Goal: Task Accomplishment & Management: Complete application form

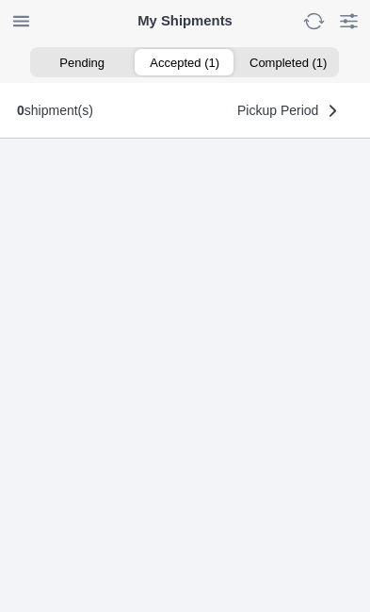
click at [177, 65] on ion-segment-button "Accepted (1)" at bounding box center [185, 62] width 103 height 26
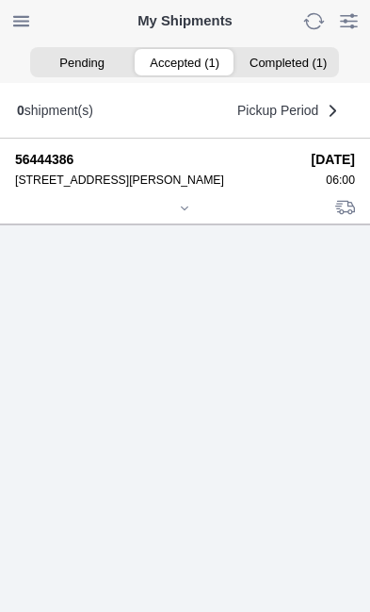
click at [188, 214] on icon at bounding box center [184, 208] width 11 height 11
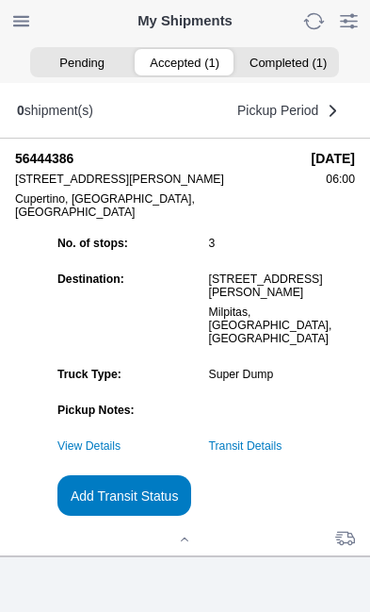
scroll to position [179, 0]
click at [283, 452] on link "Transit Details" at bounding box center [246, 445] width 74 height 13
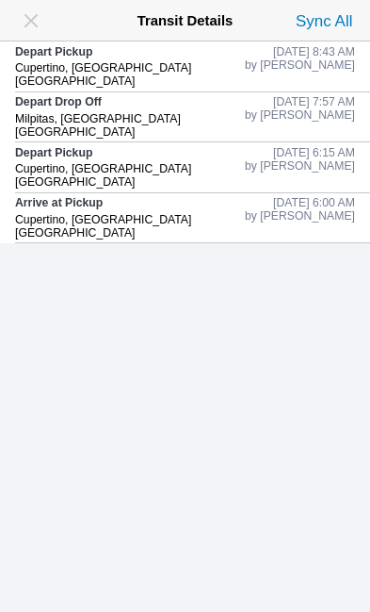
click at [40, 18] on span "button" at bounding box center [31, 21] width 26 height 26
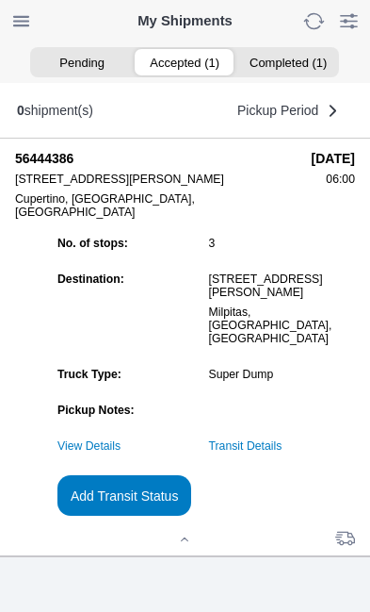
click at [0, 0] on slot "Add Transit Status" at bounding box center [0, 0] width 0 height 0
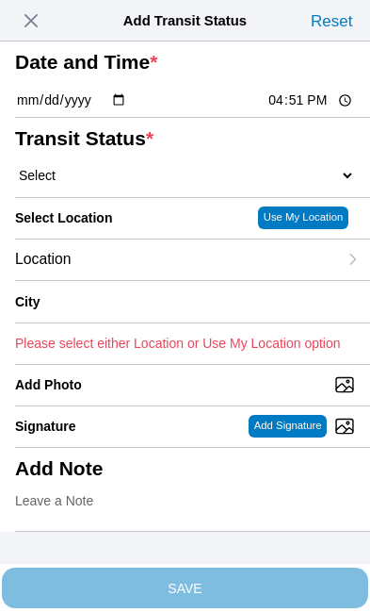
click at [309, 110] on input "16:51" at bounding box center [311, 100] width 89 height 20
type input "10:40"
click at [138, 184] on select "Select Arrive at Drop Off Arrive at Pickup Break Start Break Stop Depart Drop O…" at bounding box center [185, 175] width 340 height 17
select select "DPTDLVLOC"
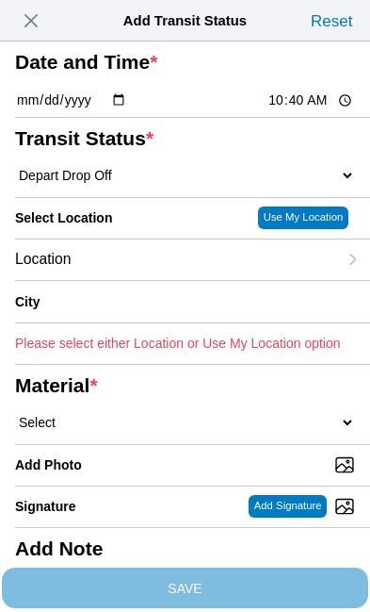
click at [158, 280] on div "Location" at bounding box center [176, 259] width 322 height 41
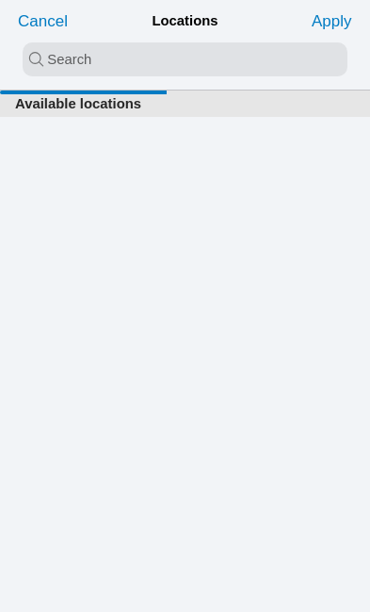
click at [55, 61] on input "search text" at bounding box center [185, 59] width 325 height 34
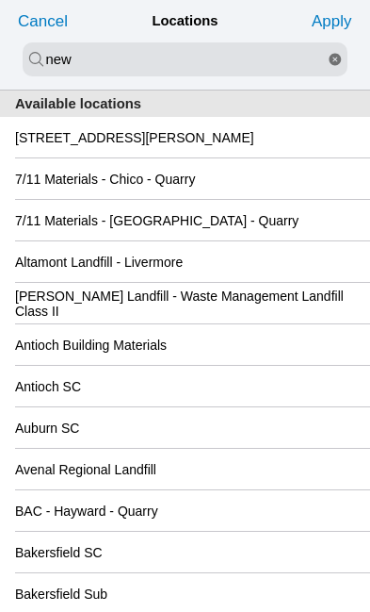
type input "new"
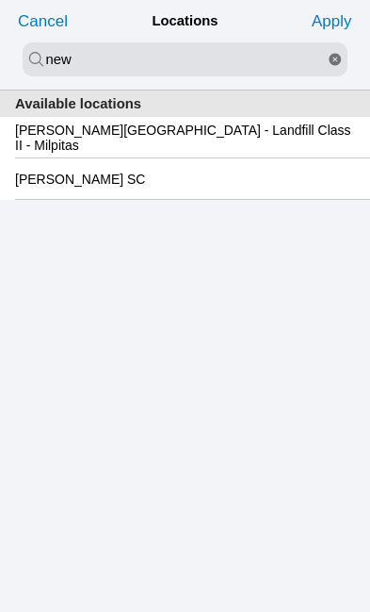
click at [0, 0] on slot "[PERSON_NAME][GEOGRAPHIC_DATA] - Landfill Class II - Milpitas" at bounding box center [0, 0] width 0 height 0
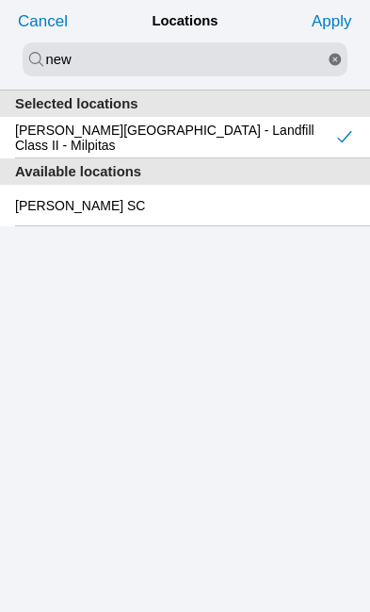
click at [0, 0] on slot "Apply" at bounding box center [0, 0] width 0 height 0
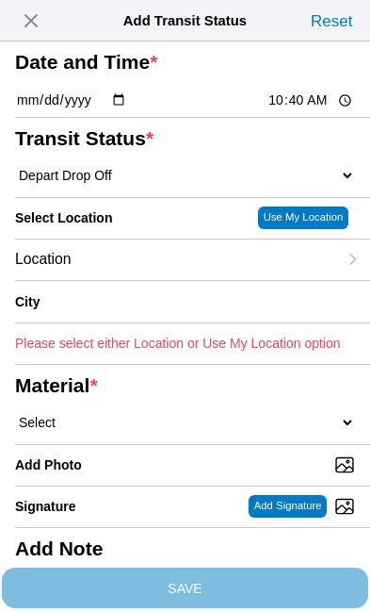
type input "Milpitas"
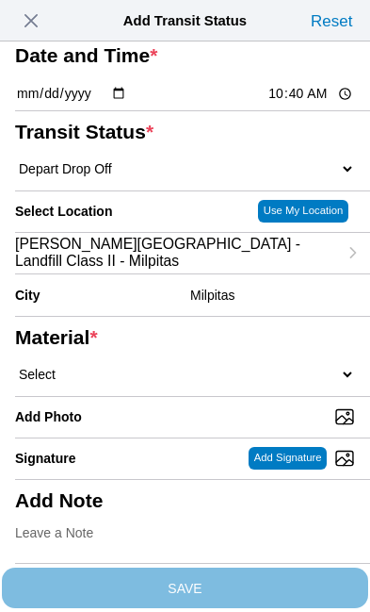
scroll to position [250, 0]
click at [179, 366] on select "Select 1" x 3" Rock 1" x 4" Rock 2" x 4" Rock Asphalt Cold Patch Backfill Spec …" at bounding box center [185, 374] width 340 height 17
select select "708654"
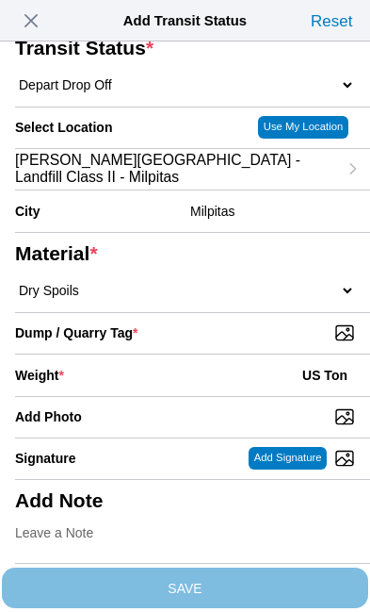
click at [274, 343] on input "Dump / Quarry Tag *" at bounding box center [192, 332] width 355 height 21
type input "C:\fakepath\image.jpg"
click at [156, 396] on div "Weight * US Ton" at bounding box center [185, 374] width 340 height 41
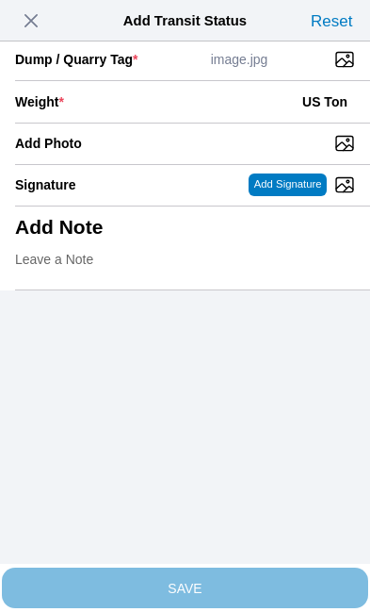
scroll to position [386, 0]
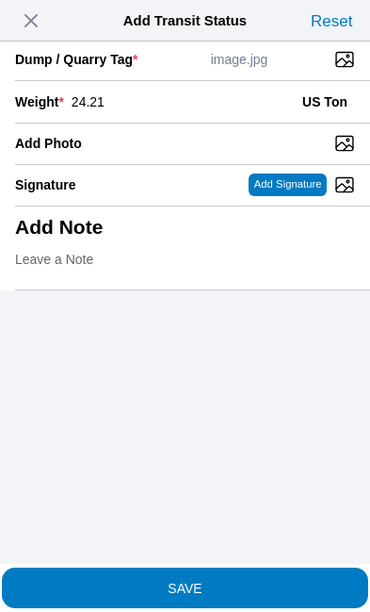
type input "24.21"
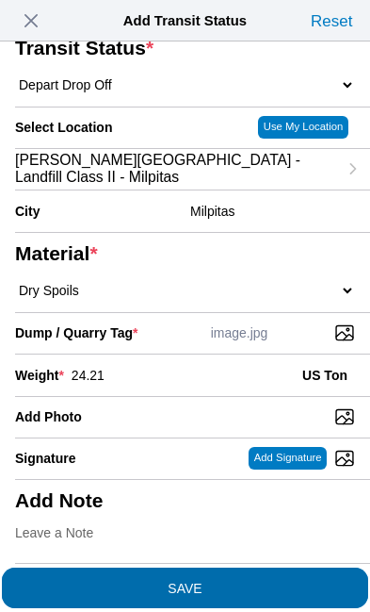
click at [247, 581] on span "SAVE" at bounding box center [185, 587] width 340 height 13
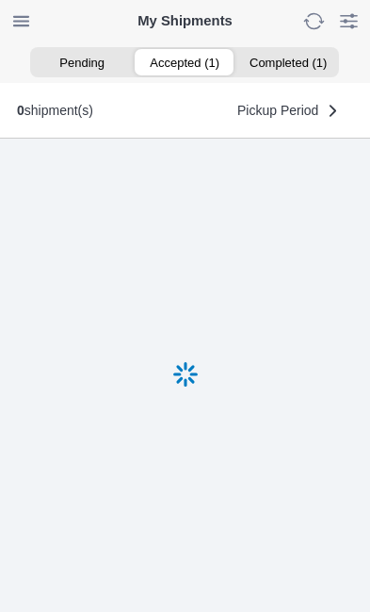
scroll to position [1, 0]
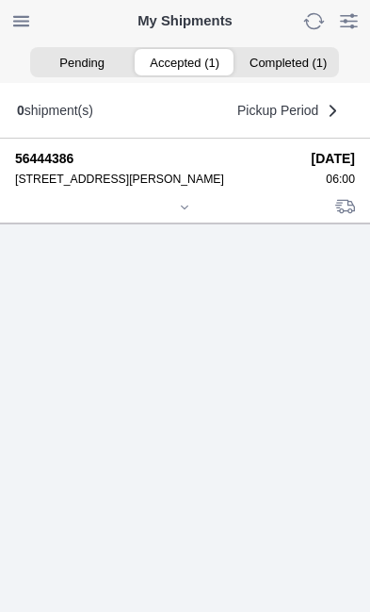
click at [195, 216] on div at bounding box center [185, 209] width 340 height 14
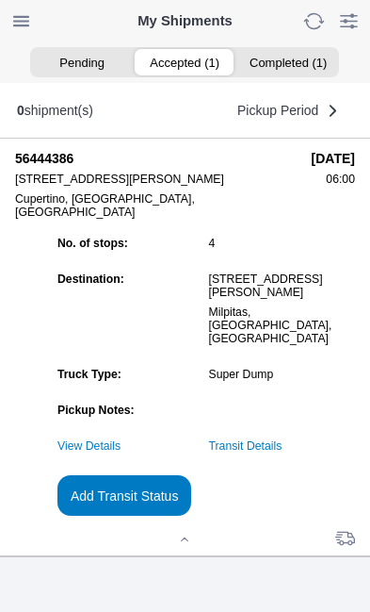
scroll to position [203, 0]
click at [0, 0] on slot "Add Transit Status" at bounding box center [0, 0] width 0 height 0
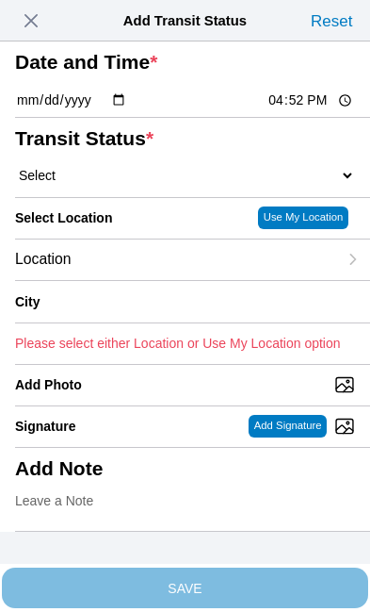
scroll to position [0, 0]
click at [37, 20] on span "button" at bounding box center [31, 21] width 26 height 26
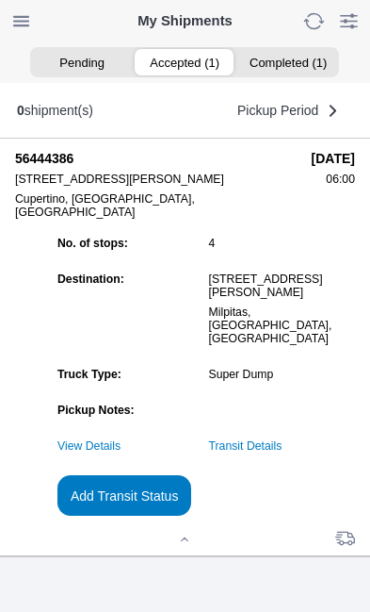
click at [283, 439] on link "Transit Details" at bounding box center [246, 445] width 74 height 13
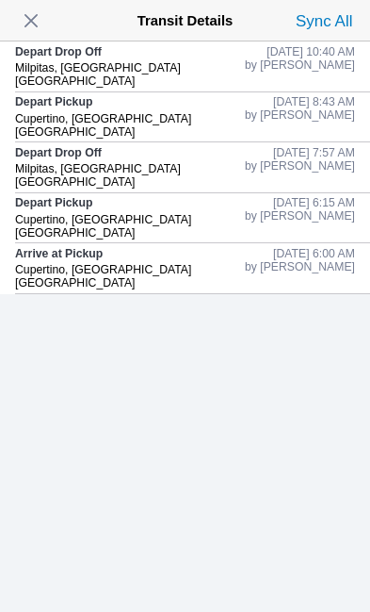
click at [44, 11] on span "button" at bounding box center [31, 21] width 26 height 26
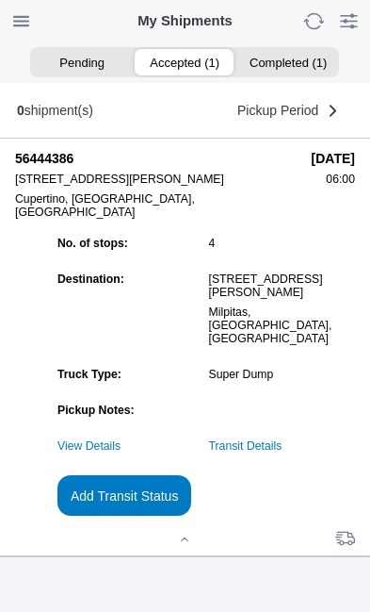
click at [0, 0] on slot "Add Transit Status" at bounding box center [0, 0] width 0 height 0
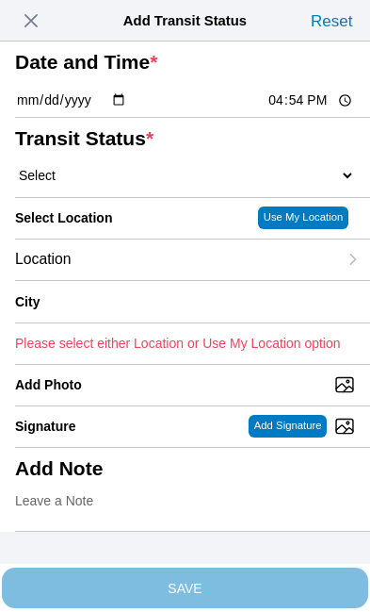
click at [322, 110] on input "16:54" at bounding box center [311, 100] width 89 height 20
type input "23:34"
click at [115, 184] on select "Select Arrive at Drop Off Arrive at Pickup Break Start Break Stop Depart Drop O…" at bounding box center [185, 175] width 340 height 17
select select "DPTPULOC"
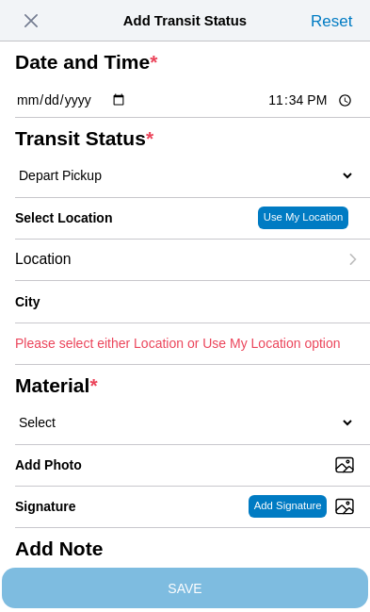
click at [156, 280] on div "Location" at bounding box center [176, 259] width 322 height 41
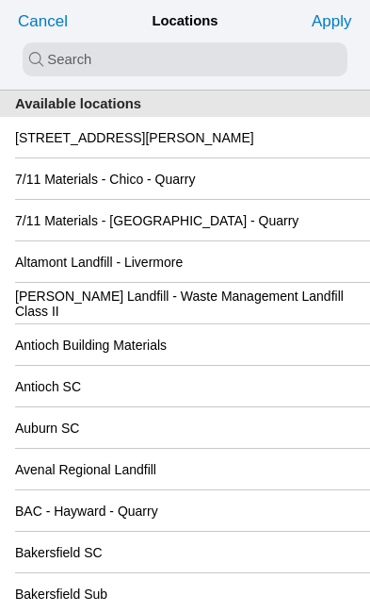
click at [52, 58] on input "search text" at bounding box center [185, 59] width 325 height 34
type input "scq"
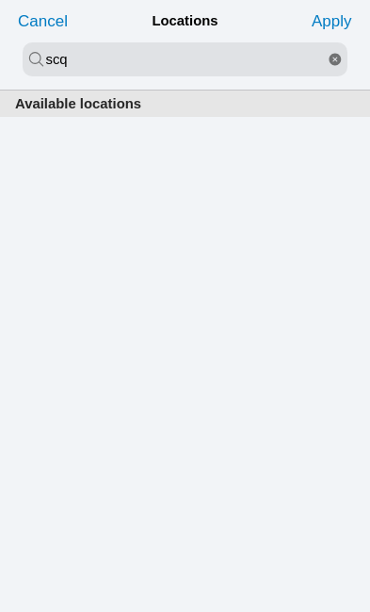
click at [338, 57] on icon "reset" at bounding box center [335, 59] width 15 height 34
click at [63, 54] on input "search text" at bounding box center [185, 59] width 325 height 34
click at [84, 63] on input "search text" at bounding box center [185, 59] width 325 height 34
click at [278, 232] on div "Available locations" at bounding box center [185, 350] width 370 height 521
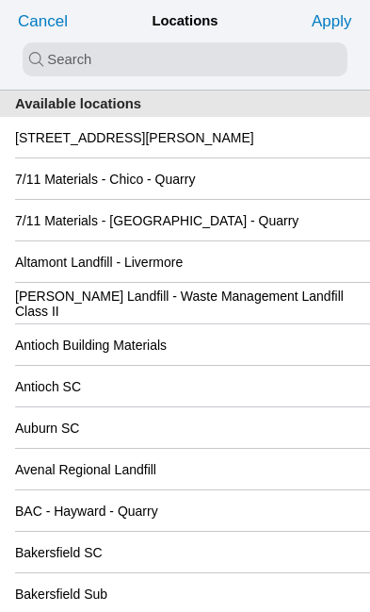
click at [47, 58] on input "search text" at bounding box center [185, 59] width 325 height 34
type input "cuper"
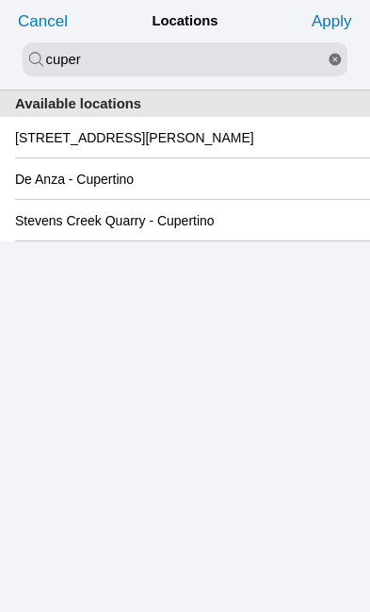
click at [0, 0] on slot "Stevens Creek Quarry - Cupertino" at bounding box center [0, 0] width 0 height 0
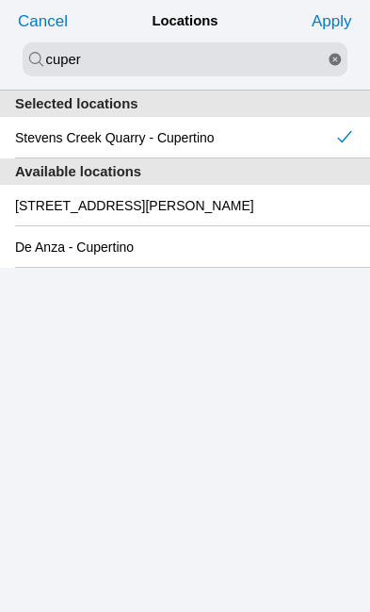
click at [0, 0] on slot "Apply" at bounding box center [0, 0] width 0 height 0
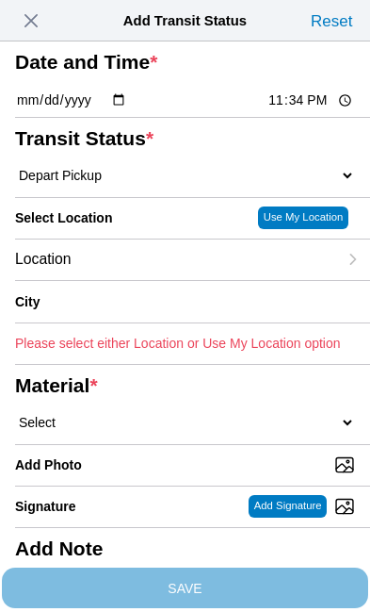
type input "Cupertino"
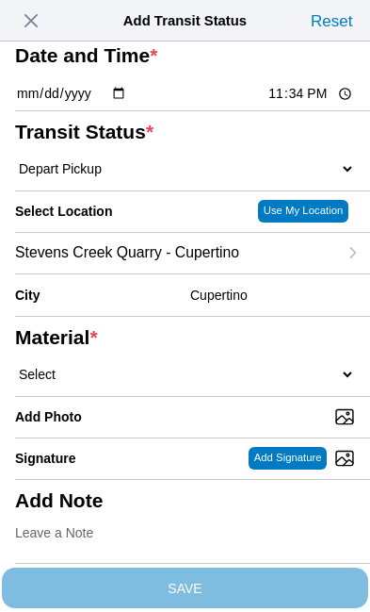
scroll to position [124, 0]
click at [143, 383] on select "Select 1" x 3" Rock 1" x 4" Rock 2" x 4" Rock Asphalt Cold Patch Backfill Spec …" at bounding box center [185, 374] width 340 height 17
select select "709935"
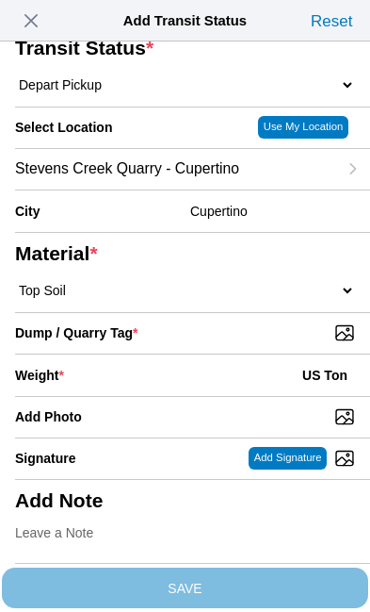
click at [267, 343] on input "Dump / Quarry Tag *" at bounding box center [192, 332] width 355 height 21
type input "C:\fakepath\image.jpg"
click at [161, 396] on div "Weight * US Ton" at bounding box center [185, 374] width 340 height 41
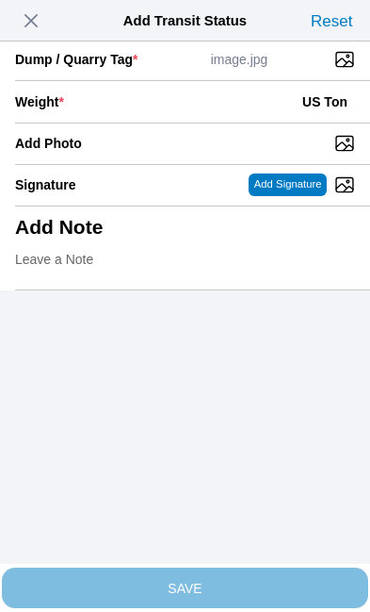
scroll to position [386, 0]
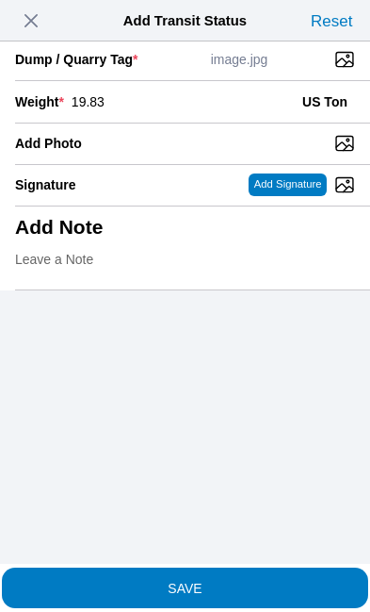
type input "19.83"
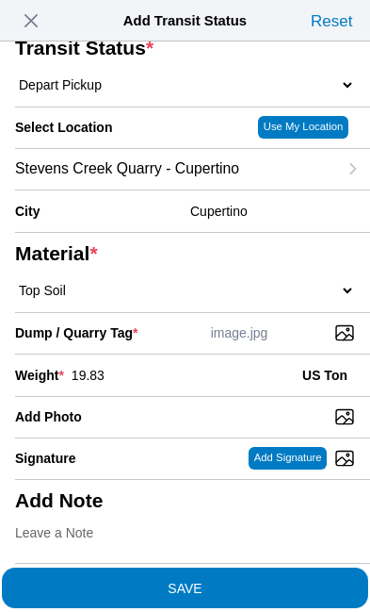
click at [256, 581] on span "SAVE" at bounding box center [185, 587] width 340 height 13
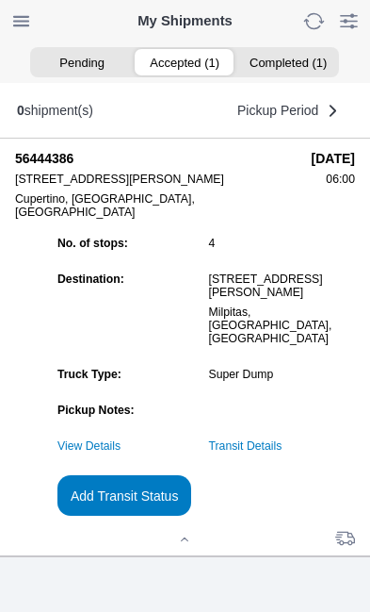
scroll to position [1, 0]
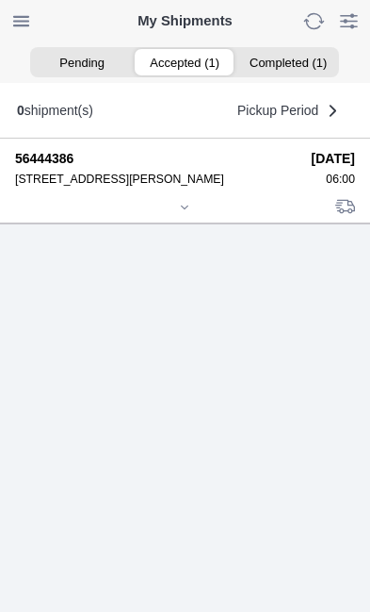
click at [186, 216] on div at bounding box center [185, 209] width 340 height 14
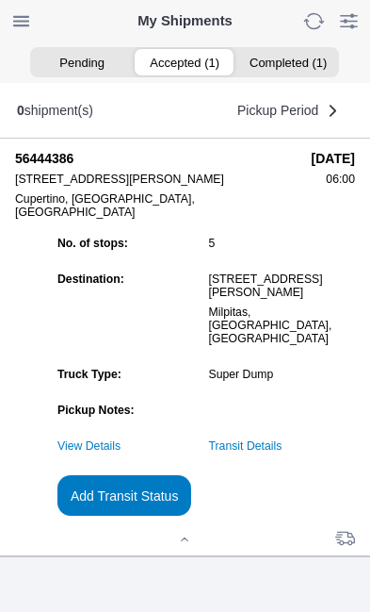
scroll to position [180, 0]
click at [0, 0] on slot "Add Transit Status" at bounding box center [0, 0] width 0 height 0
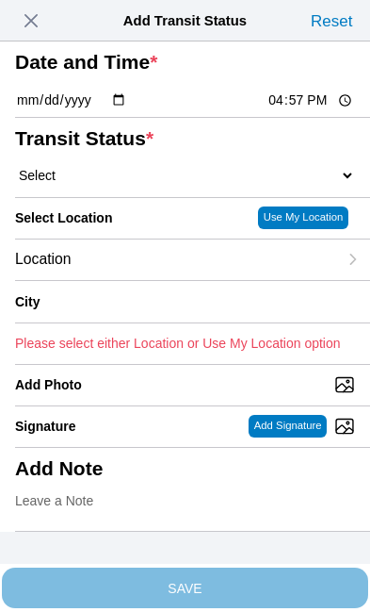
click at [309, 110] on input "16:57" at bounding box center [311, 100] width 89 height 20
type input "12:10"
click at [127, 184] on select "Select Arrive at Drop Off Arrive at Pickup Break Start Break Stop Depart Drop O…" at bounding box center [185, 175] width 340 height 17
select select "DPTDLVLOC"
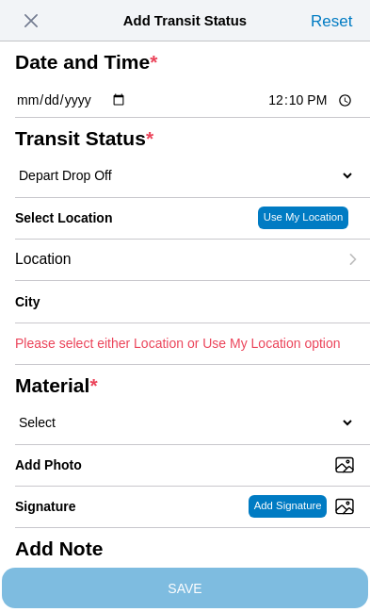
click at [143, 280] on div "Location" at bounding box center [176, 259] width 322 height 41
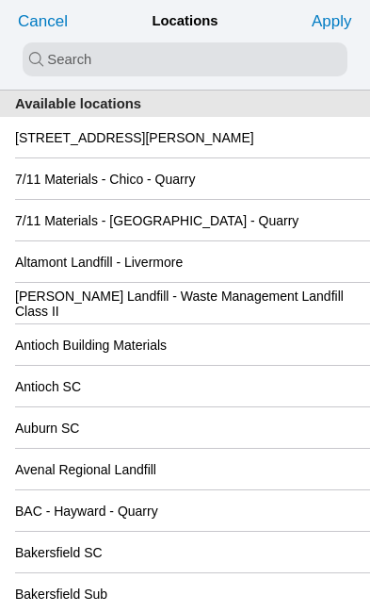
click at [0, 0] on slot "[STREET_ADDRESS][PERSON_NAME]" at bounding box center [0, 0] width 0 height 0
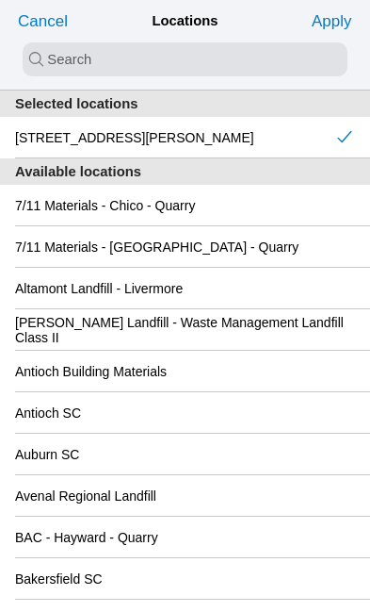
click at [0, 0] on slot "Apply" at bounding box center [0, 0] width 0 height 0
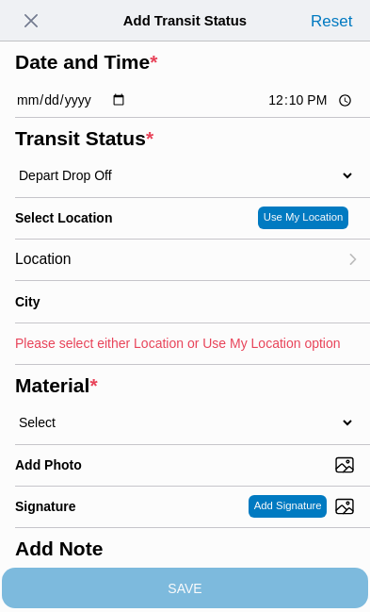
type input "Cupertino"
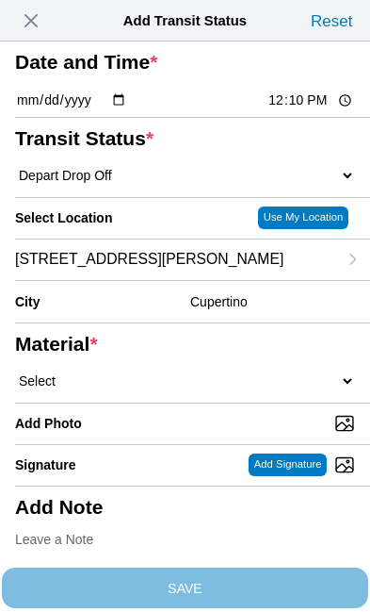
scroll to position [119, 0]
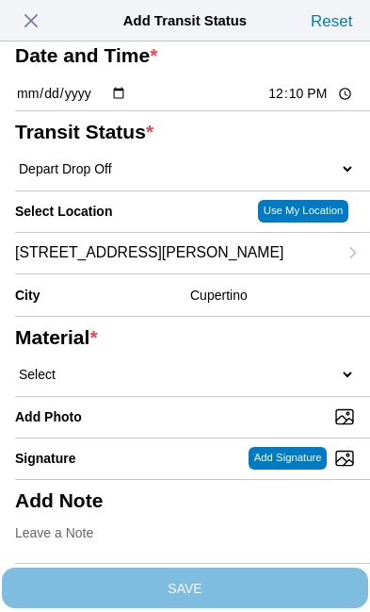
click at [141, 383] on select "Select 1" x 3" Rock 1" x 4" Rock 2" x 4" Rock Asphalt Cold Patch Backfill Spec …" at bounding box center [185, 374] width 340 height 17
select select "709935"
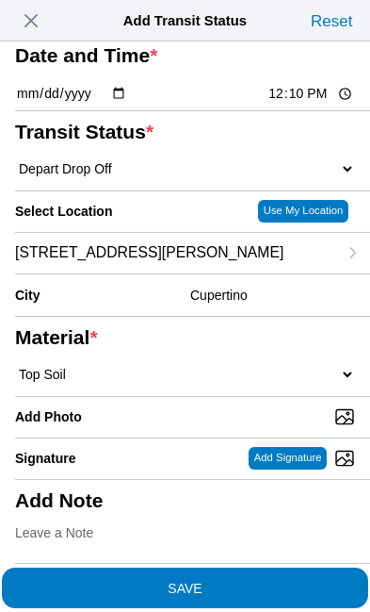
click at [178, 427] on input "Add Photo" at bounding box center [192, 416] width 355 height 21
type input "C:\fakepath\image.jpg"
click at [251, 581] on span "SAVE" at bounding box center [185, 587] width 340 height 13
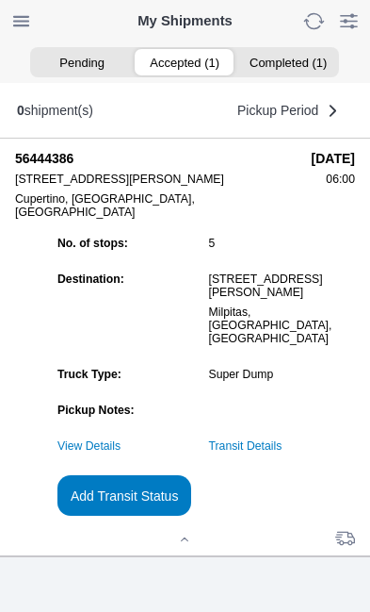
scroll to position [1, 0]
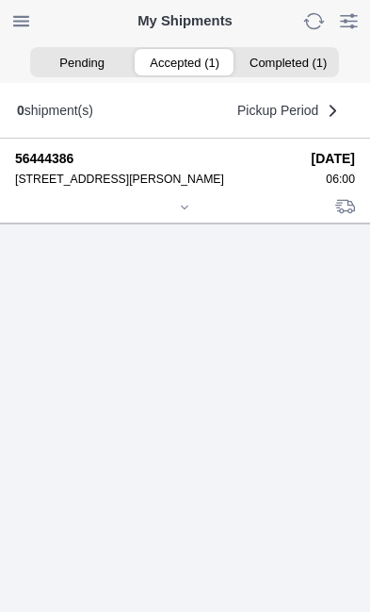
click at [165, 216] on div at bounding box center [185, 209] width 340 height 14
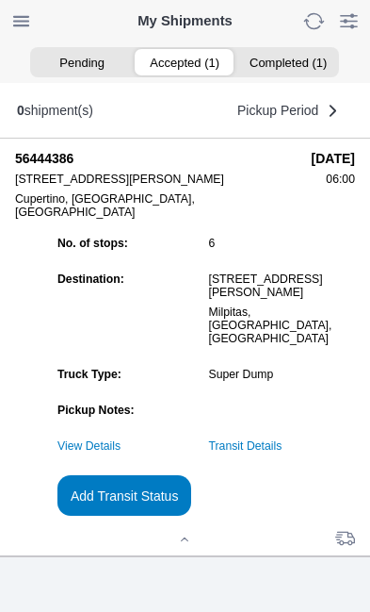
scroll to position [205, 0]
click at [0, 0] on slot "Add Transit Status" at bounding box center [0, 0] width 0 height 0
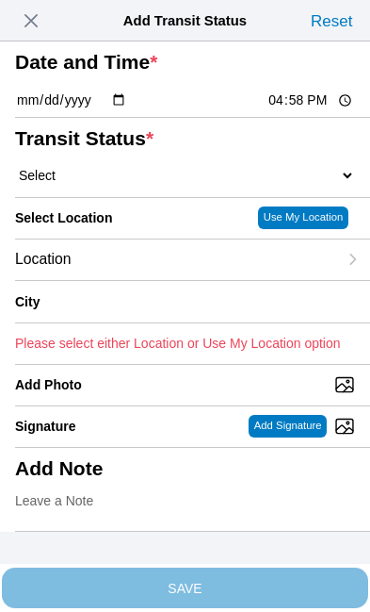
click at [309, 110] on input "16:58" at bounding box center [311, 100] width 89 height 20
type input "13:20"
click at [130, 184] on select "Select Arrive at Drop Off Arrive at Pickup Break Start Break Stop Depart Drop O…" at bounding box center [185, 175] width 340 height 17
select select "DPTPULOC"
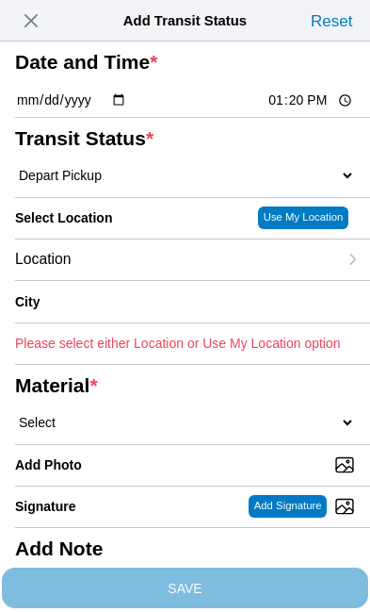
click at [148, 280] on div "Location" at bounding box center [176, 259] width 322 height 41
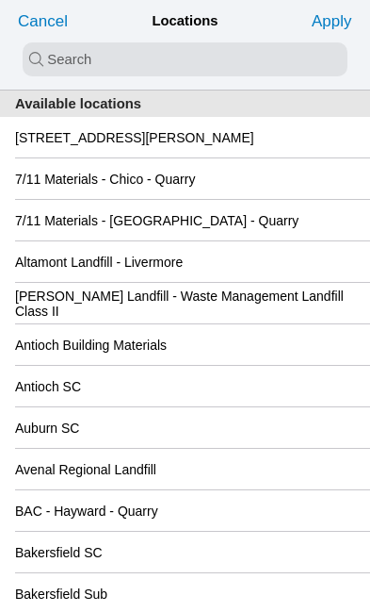
click at [48, 57] on input "search text" at bounding box center [185, 59] width 325 height 34
type input "cuper"
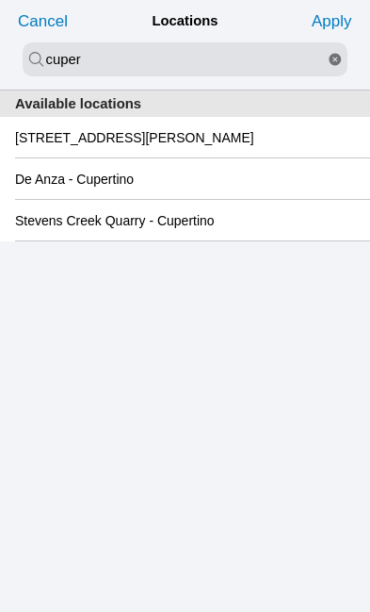
click at [0, 0] on slot "Stevens Creek Quarry - Cupertino" at bounding box center [0, 0] width 0 height 0
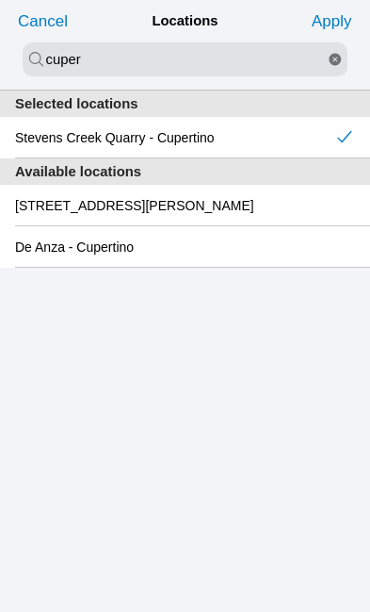
click at [0, 0] on slot "Apply" at bounding box center [0, 0] width 0 height 0
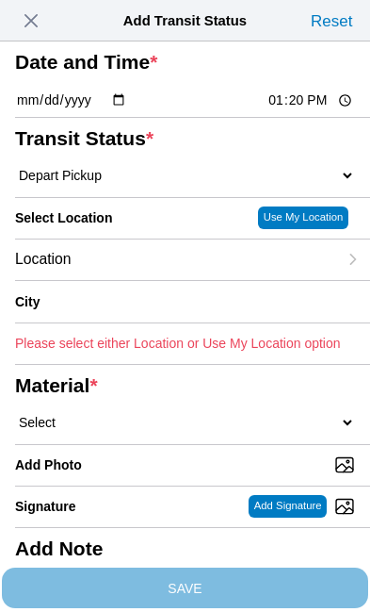
type input "Cupertino"
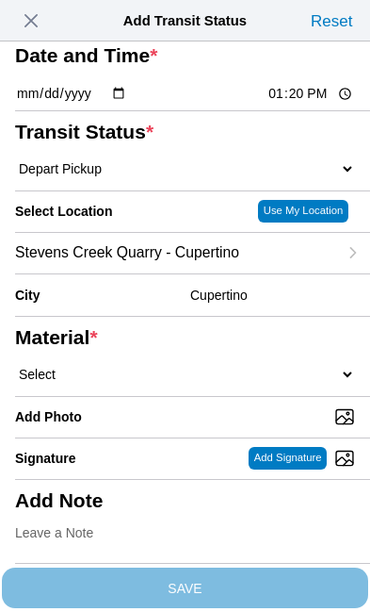
scroll to position [114, 0]
click at [160, 383] on select "Select 1" x 3" Rock 1" x 4" Rock 2" x 4" Rock Asphalt Cold Patch Backfill Spec …" at bounding box center [185, 374] width 340 height 17
select select "709935"
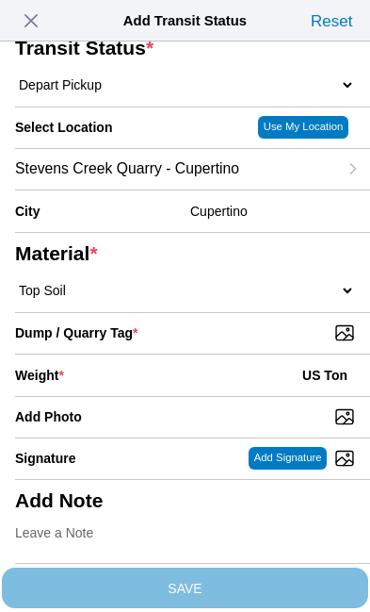
scroll to position [263, 0]
click at [281, 343] on input "Dump / Quarry Tag *" at bounding box center [192, 332] width 355 height 21
type input "C:\fakepath\image.jpg"
click at [174, 392] on div "Weight * US Ton" at bounding box center [185, 374] width 340 height 41
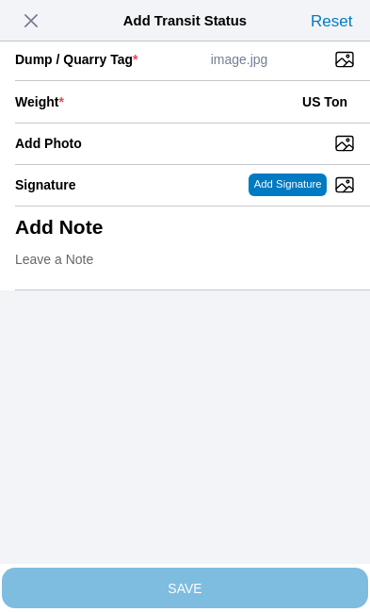
scroll to position [386, 0]
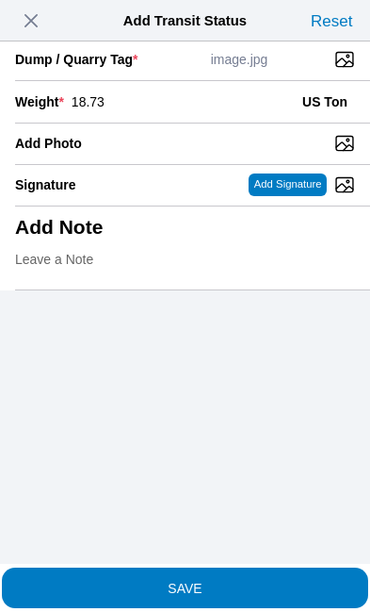
type input "18.73"
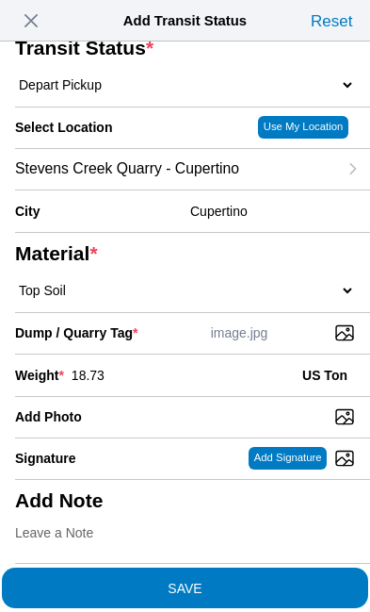
scroll to position [359, 0]
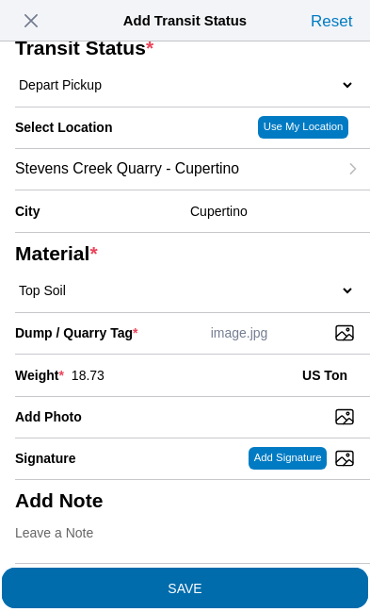
click at [267, 581] on span "SAVE" at bounding box center [185, 587] width 340 height 13
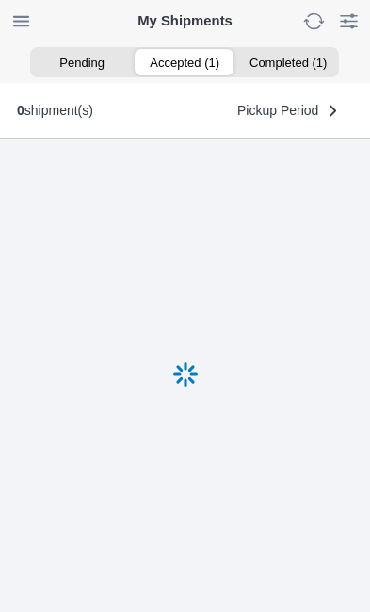
scroll to position [1, 0]
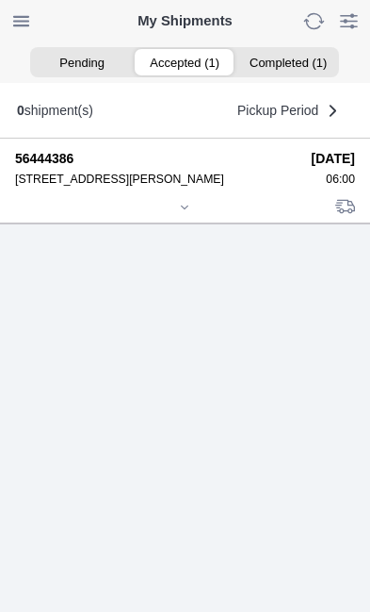
click at [183, 213] on icon at bounding box center [184, 207] width 11 height 11
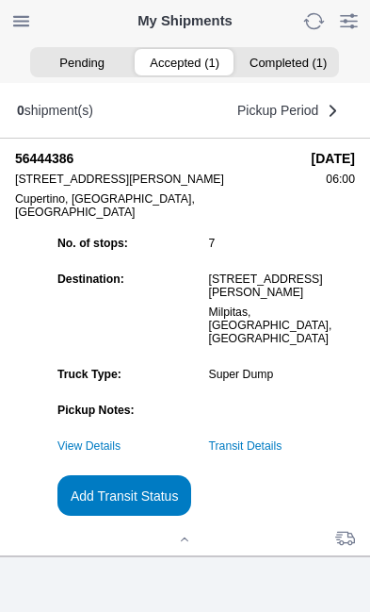
scroll to position [199, 0]
click at [0, 0] on slot "Add Transit Status" at bounding box center [0, 0] width 0 height 0
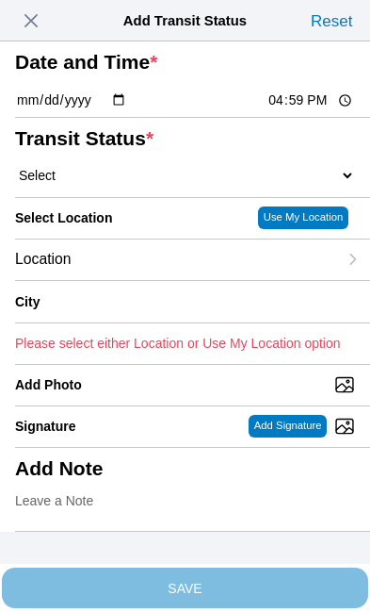
click at [324, 110] on input "16:59" at bounding box center [311, 100] width 89 height 20
type input "14:30"
click at [139, 184] on select "Select Arrive at Drop Off Arrive at Pickup Break Start Break Stop Depart Drop O…" at bounding box center [185, 175] width 340 height 17
select select "DPTDLVLOC"
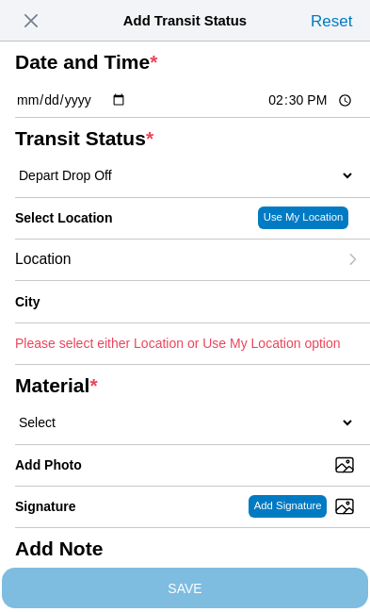
click at [152, 280] on div "Location" at bounding box center [176, 259] width 322 height 41
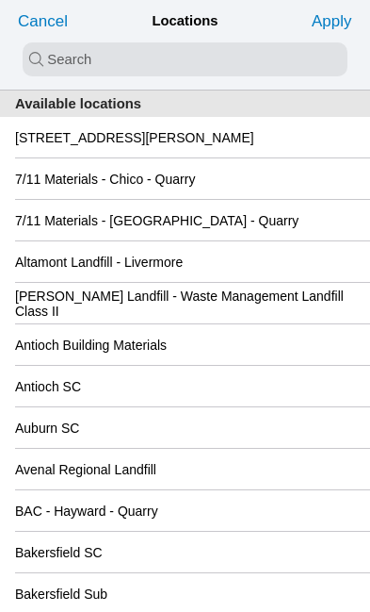
click at [40, 59] on input "search text" at bounding box center [185, 59] width 325 height 34
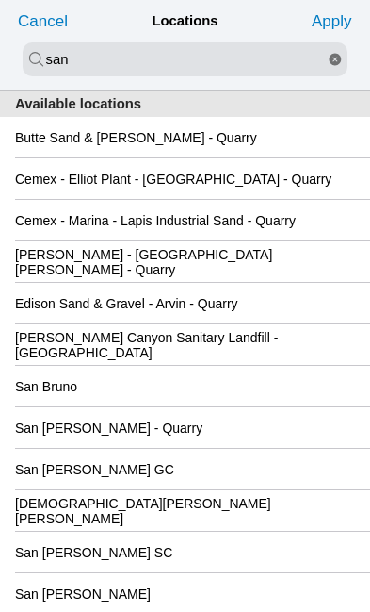
scroll to position [0, 0]
click at [128, 59] on input "san" at bounding box center [185, 59] width 325 height 34
type input "s"
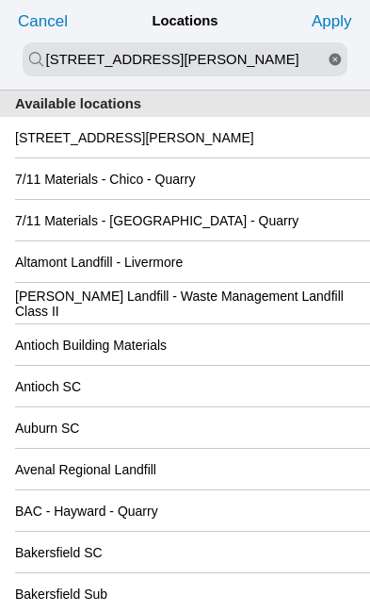
type input "[STREET_ADDRESS][PERSON_NAME]"
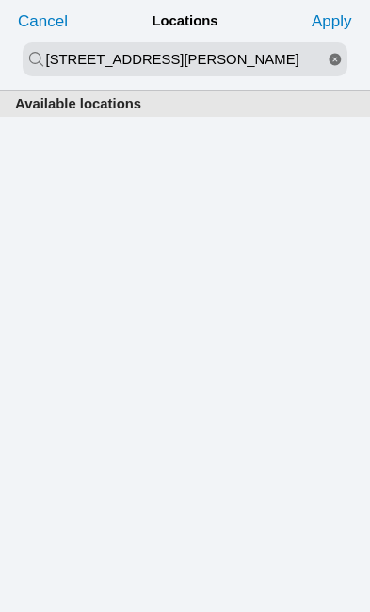
click at [0, 0] on slot "Apply" at bounding box center [0, 0] width 0 height 0
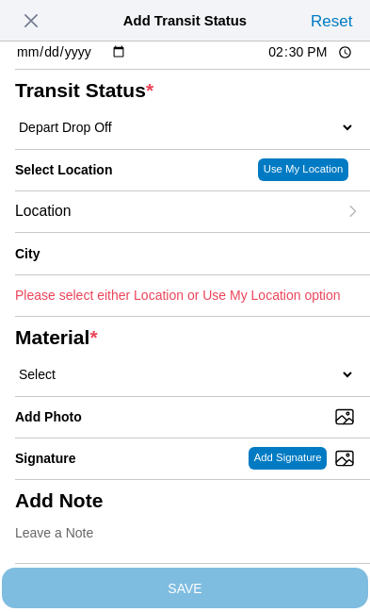
scroll to position [67, 0]
click at [159, 232] on div "Location" at bounding box center [176, 211] width 322 height 41
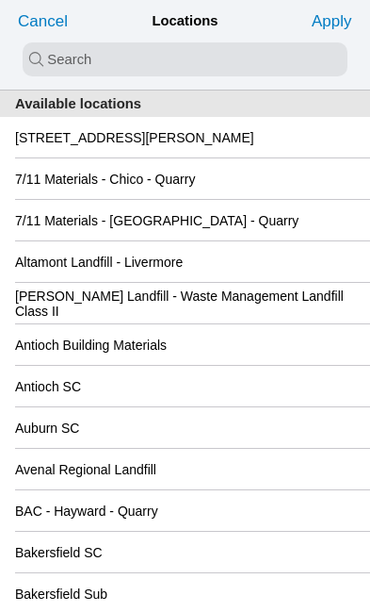
scroll to position [0, 0]
click at [57, 51] on input "search text" at bounding box center [185, 59] width 325 height 34
type input "san"
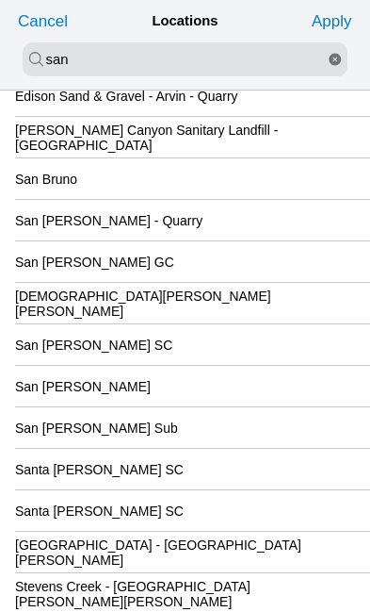
scroll to position [208, 0]
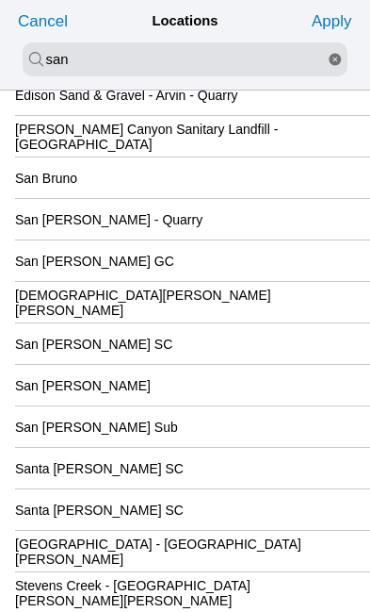
click at [169, 364] on div "San [PERSON_NAME] SC" at bounding box center [185, 343] width 340 height 41
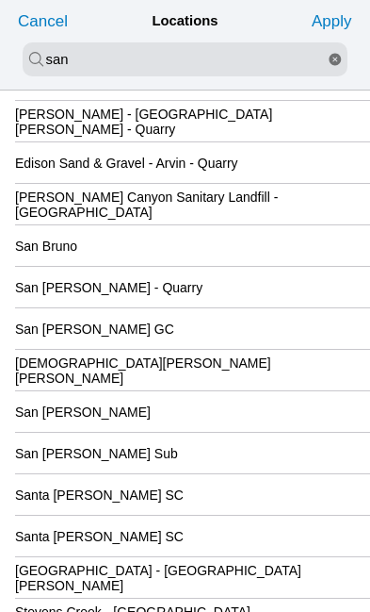
click at [0, 0] on slot "San [PERSON_NAME] GC" at bounding box center [0, 0] width 0 height 0
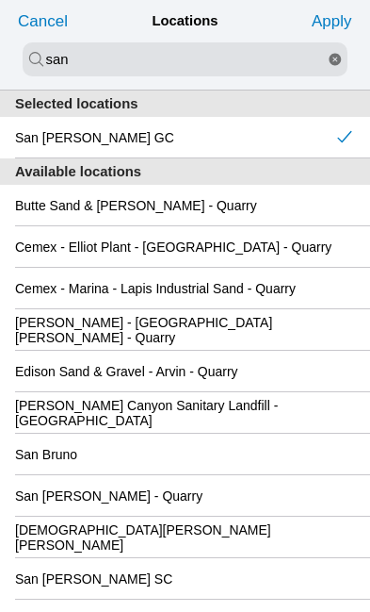
scroll to position [0, 0]
click at [0, 0] on slot "Apply" at bounding box center [0, 0] width 0 height 0
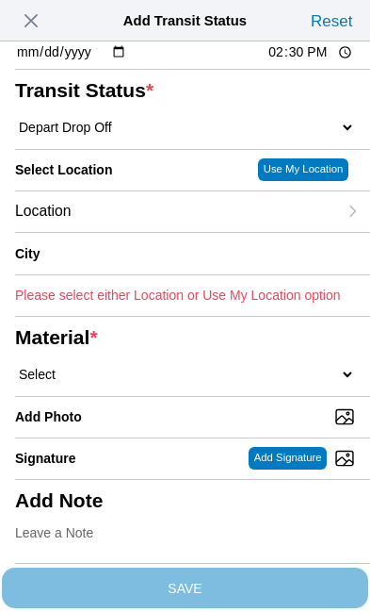
type input "[GEOGRAPHIC_DATA][PERSON_NAME]"
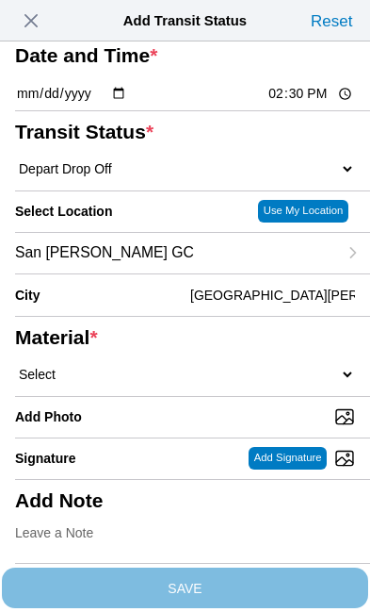
click at [148, 383] on select "Select 1" x 3" Rock 1" x 4" Rock 2" x 4" Rock Asphalt Cold Patch Backfill Spec …" at bounding box center [185, 374] width 340 height 17
select select "709935"
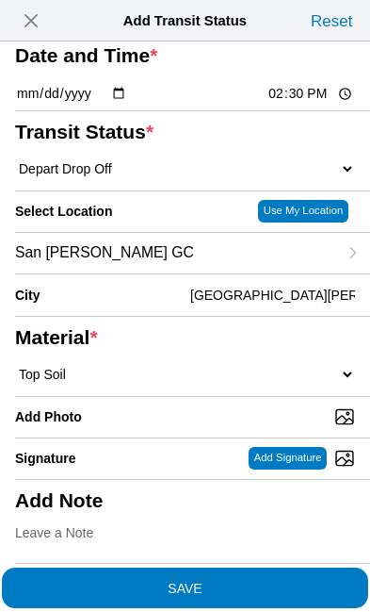
click at [172, 427] on input "Add Photo" at bounding box center [192, 416] width 355 height 21
type input "C:\fakepath\image.jpg"
click at [270, 581] on span "SAVE" at bounding box center [185, 587] width 340 height 13
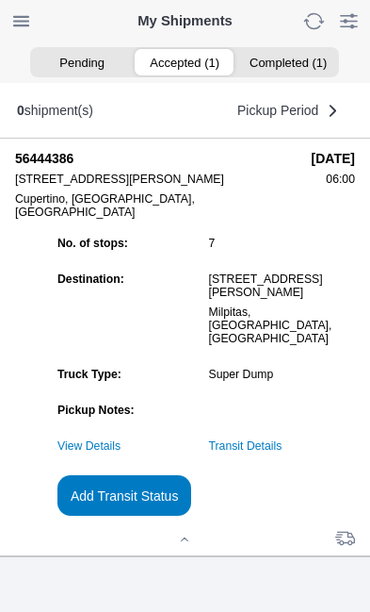
scroll to position [1, 0]
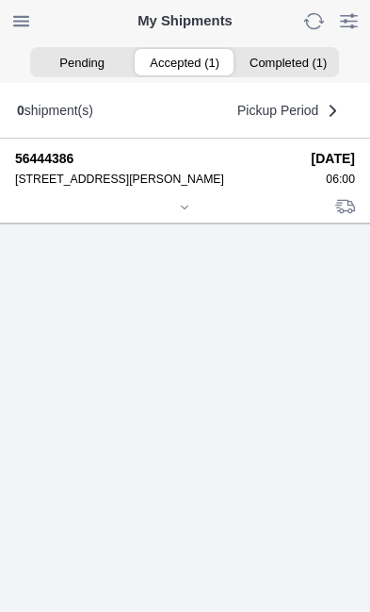
click at [186, 208] on icon at bounding box center [185, 206] width 7 height 3
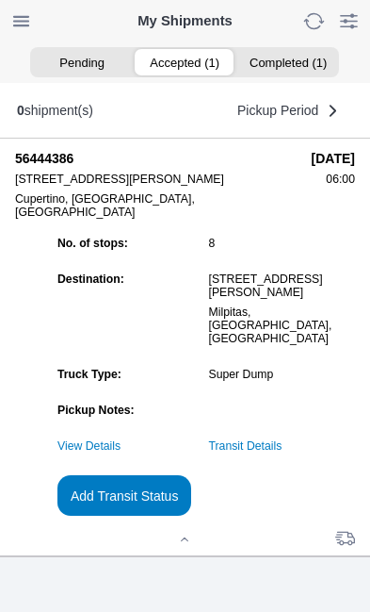
scroll to position [205, 0]
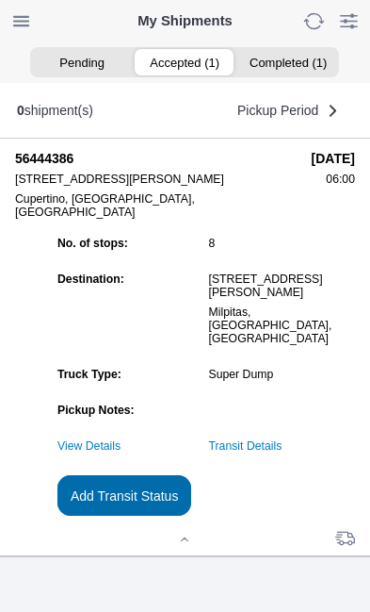
click at [0, 0] on slot "Add Transit Status" at bounding box center [0, 0] width 0 height 0
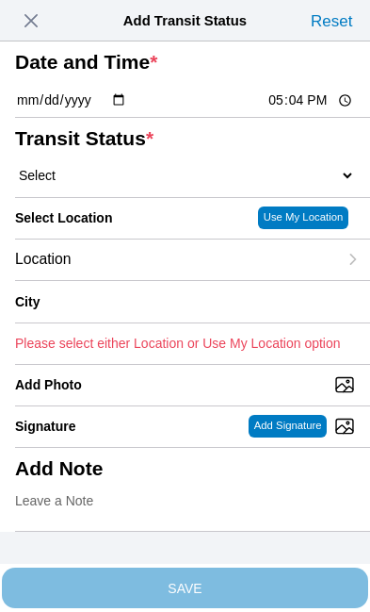
click at [321, 110] on input "17:04" at bounding box center [311, 100] width 89 height 20
type input "14:31"
click at [139, 184] on select "Select Arrive at Drop Off Arrive at Pickup Break Start Break Stop Depart Drop O…" at bounding box center [185, 175] width 340 height 17
select select "BREAKSTART"
click at [155, 280] on div "Location" at bounding box center [176, 259] width 322 height 41
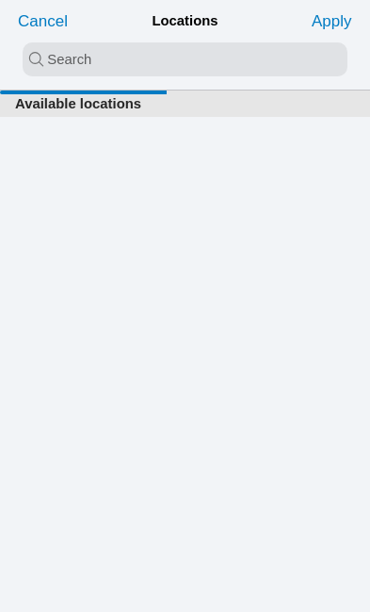
click at [46, 53] on input "search text" at bounding box center [185, 59] width 325 height 34
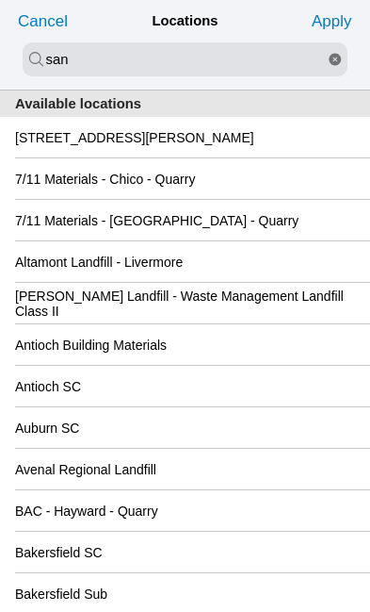
type input "san"
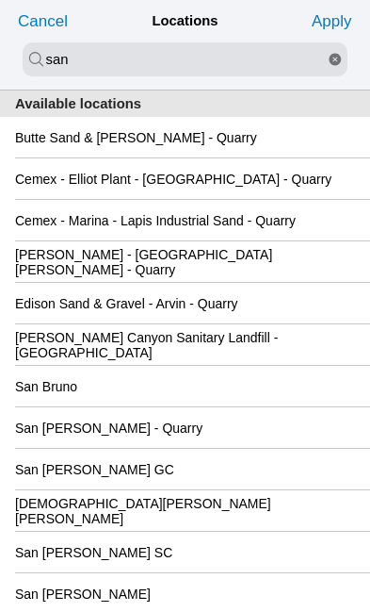
click at [230, 489] on div "San [PERSON_NAME] GC" at bounding box center [185, 469] width 340 height 41
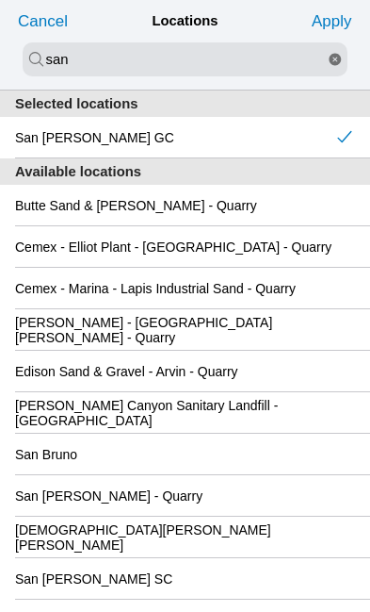
click at [0, 0] on slot "Apply" at bounding box center [0, 0] width 0 height 0
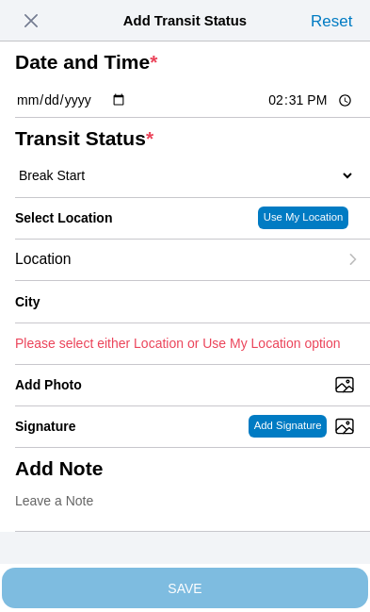
type input "[GEOGRAPHIC_DATA][PERSON_NAME]"
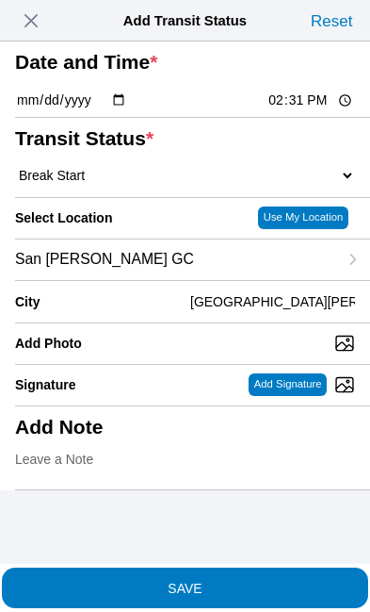
click at [256, 581] on span "SAVE" at bounding box center [185, 587] width 340 height 13
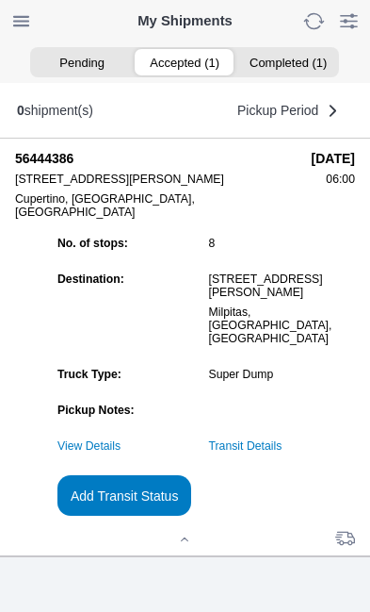
click at [0, 0] on slot "Add Transit Status" at bounding box center [0, 0] width 0 height 0
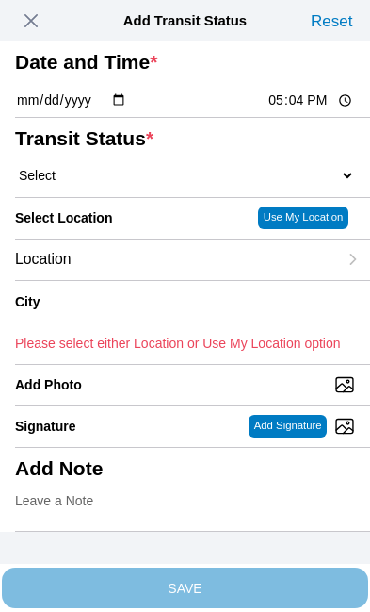
click at [320, 110] on input "17:04" at bounding box center [311, 100] width 89 height 20
type input "15:00"
click at [128, 184] on select "Select Arrive at Drop Off Arrive at Pickup Break Start Break Stop Depart Drop O…" at bounding box center [185, 175] width 340 height 17
select select "BREAKSTOP"
click at [154, 280] on div "Location" at bounding box center [176, 259] width 322 height 41
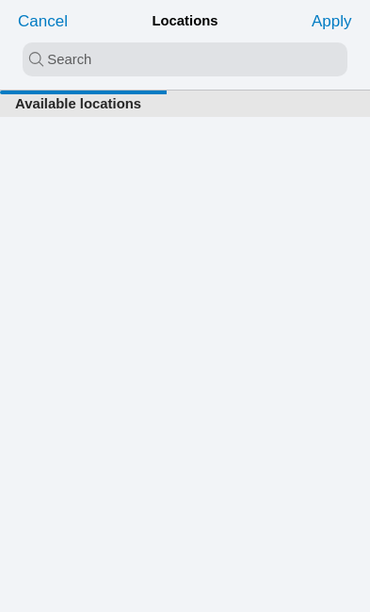
click at [42, 64] on input "search text" at bounding box center [185, 59] width 325 height 34
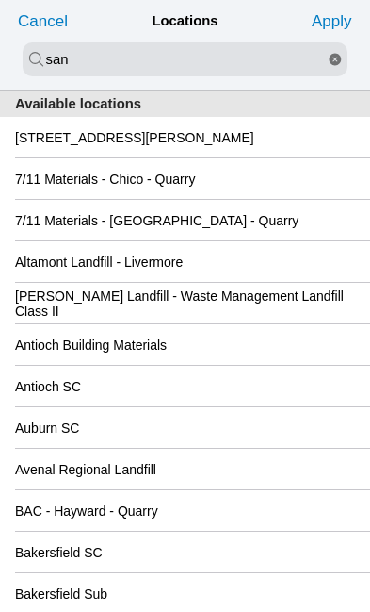
type input "san"
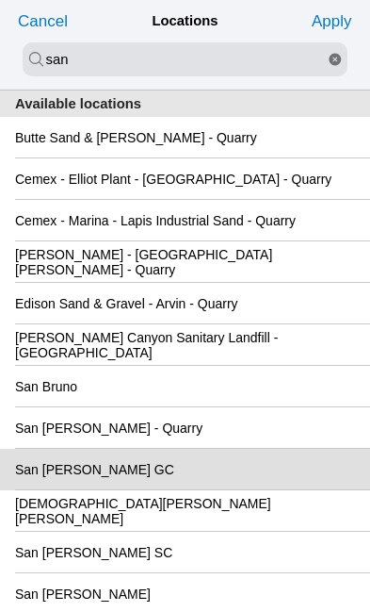
click at [242, 489] on div "San [PERSON_NAME] GC" at bounding box center [185, 469] width 340 height 41
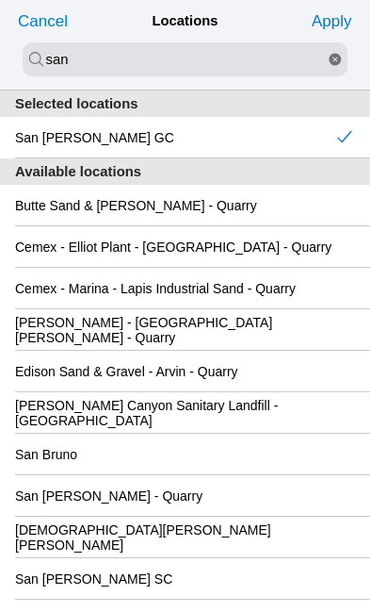
click at [0, 0] on slot "Apply" at bounding box center [0, 0] width 0 height 0
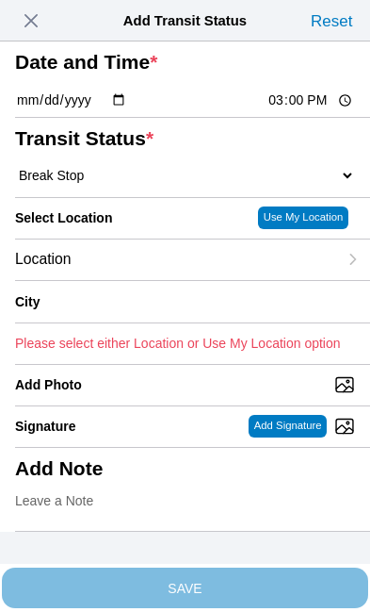
type input "[GEOGRAPHIC_DATA][PERSON_NAME]"
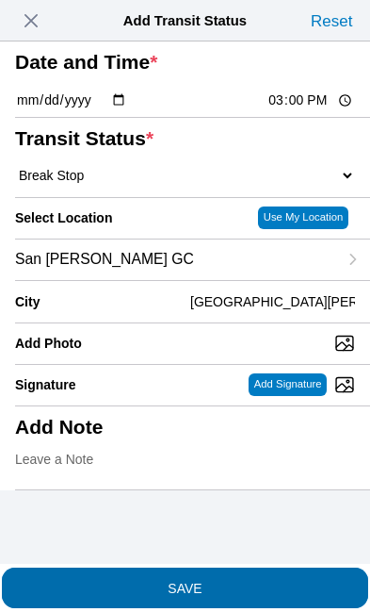
click at [266, 581] on span "SAVE" at bounding box center [185, 587] width 340 height 13
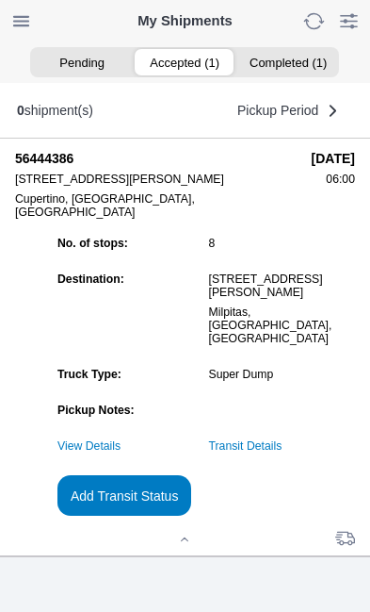
click at [283, 439] on link "Transit Details" at bounding box center [246, 445] width 74 height 13
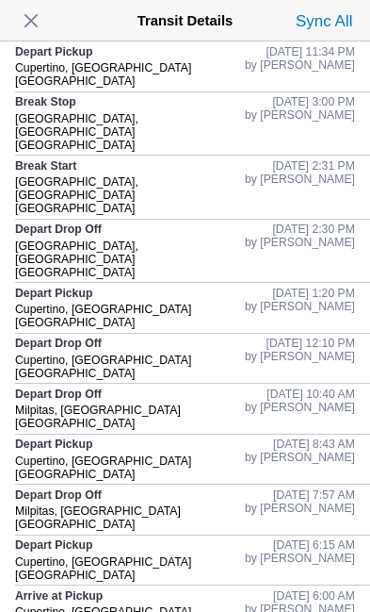
scroll to position [0, 0]
click at [44, 25] on span "button" at bounding box center [31, 21] width 26 height 26
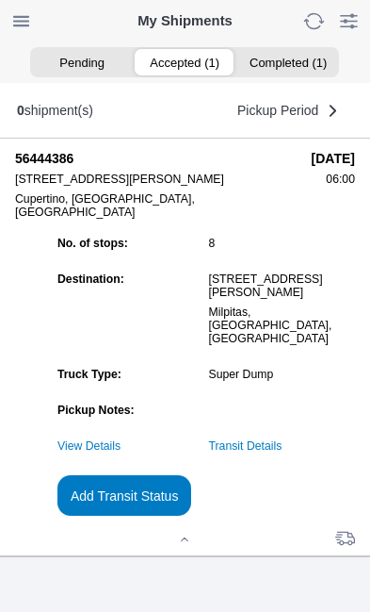
scroll to position [176, 0]
click at [0, 0] on slot "Add Transit Status" at bounding box center [0, 0] width 0 height 0
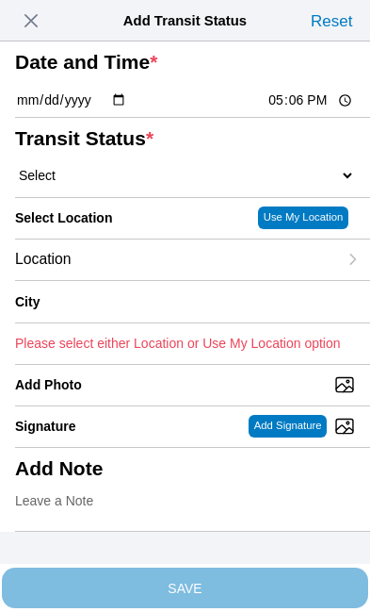
click at [323, 110] on input "17:06" at bounding box center [311, 100] width 89 height 20
type input "15:30"
click at [124, 184] on select "Select Arrive at Drop Off Arrive at Pickup Break Start Break Stop Depart Drop O…" at bounding box center [185, 175] width 340 height 17
select select "DELIVRED"
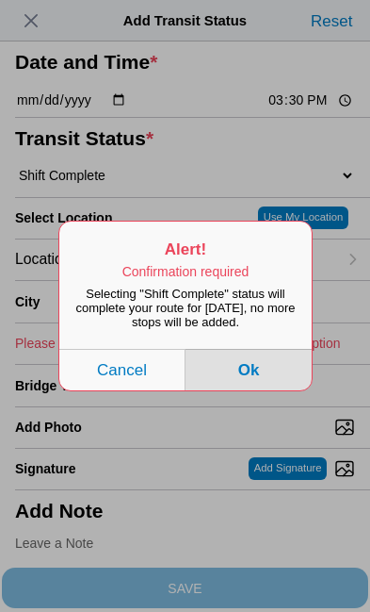
click at [268, 390] on button "Ok" at bounding box center [249, 369] width 126 height 41
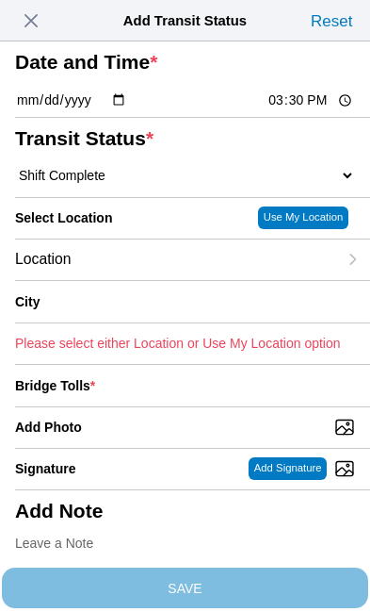
click at [156, 280] on div "Location" at bounding box center [176, 259] width 322 height 41
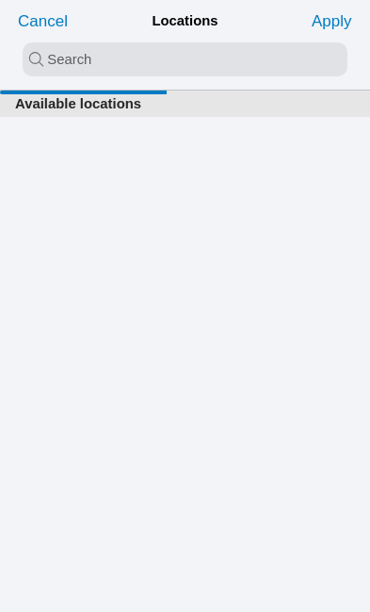
click at [44, 59] on input "search text" at bounding box center [185, 59] width 325 height 34
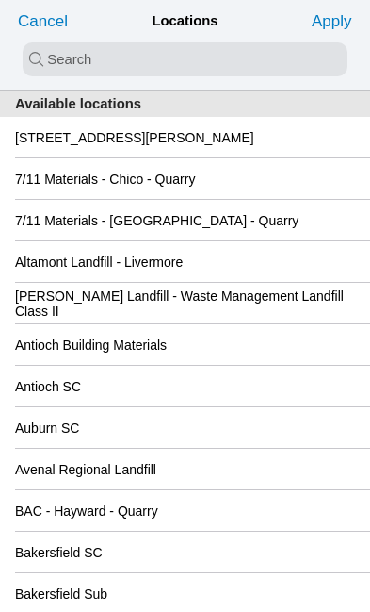
click at [0, 0] on slot "[STREET_ADDRESS][PERSON_NAME]" at bounding box center [0, 0] width 0 height 0
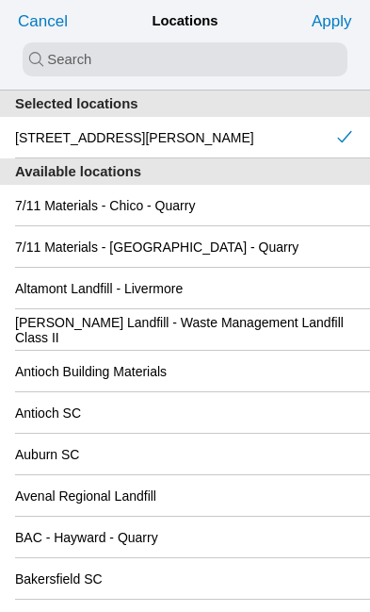
click at [0, 0] on slot "Apply" at bounding box center [0, 0] width 0 height 0
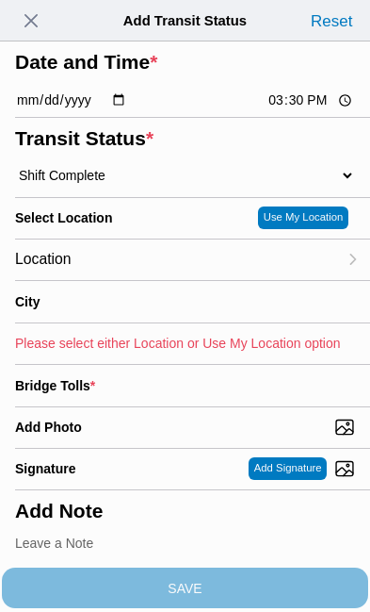
type input "Cupertino"
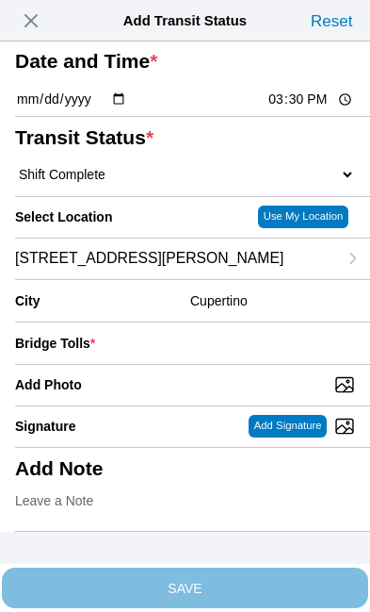
scroll to position [174, 0]
click at [215, 322] on div "Bridge Tolls *" at bounding box center [185, 342] width 340 height 41
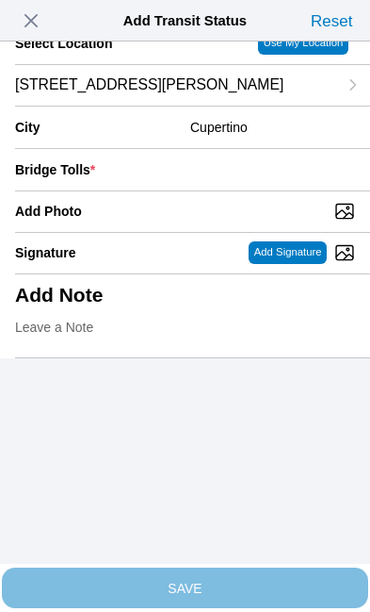
scroll to position [203, 0]
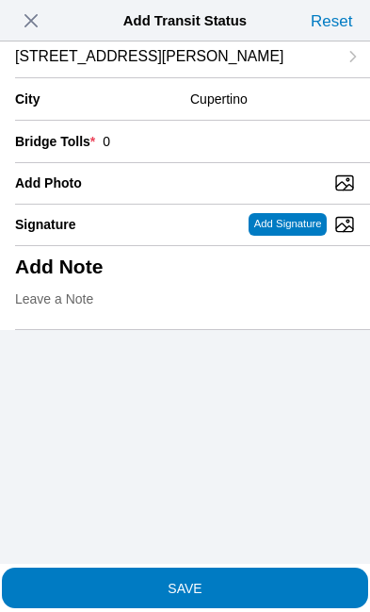
type input "0"
click at [163, 193] on input "Add Photo" at bounding box center [192, 182] width 355 height 21
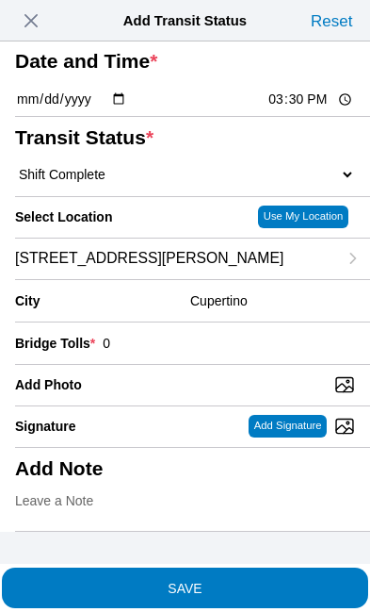
type input "C:\fakepath\image.jpg"
click at [200, 488] on div "Add Note" at bounding box center [185, 489] width 340 height 83
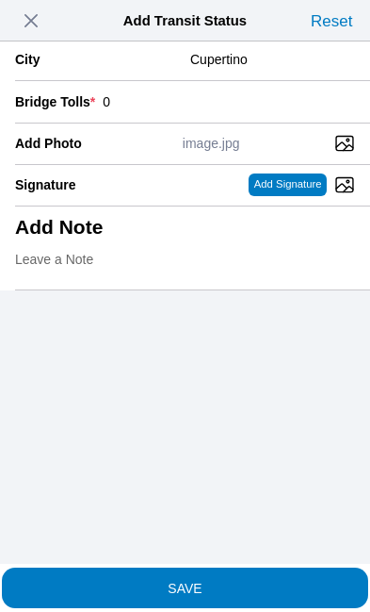
scroll to position [422, 0]
click at [269, 242] on textarea "3rd load I pick up 11:34" at bounding box center [185, 265] width 340 height 47
type textarea "3rd load I pick up 11:34am"
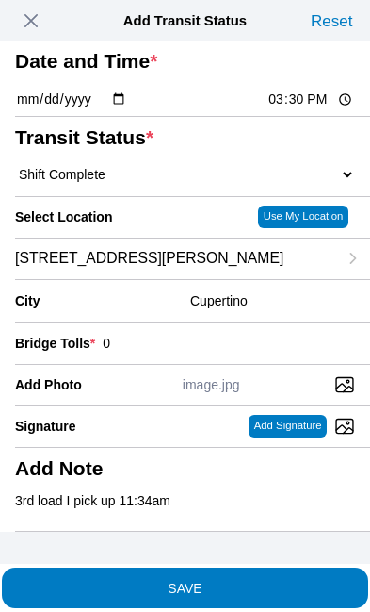
click at [267, 581] on span "SAVE" at bounding box center [185, 587] width 340 height 13
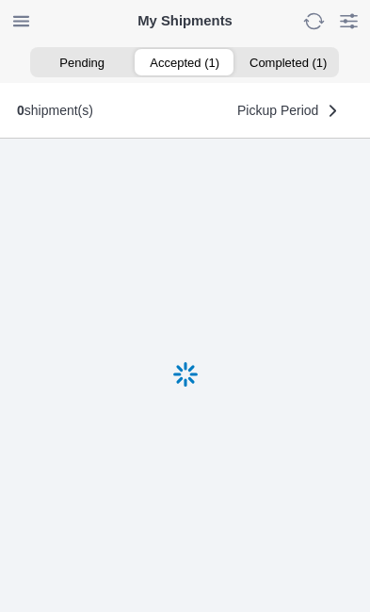
scroll to position [1, 0]
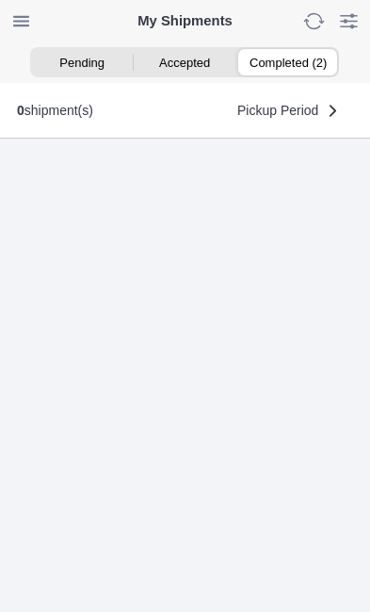
click at [302, 55] on ion-segment-button "Completed (2)" at bounding box center [288, 62] width 103 height 26
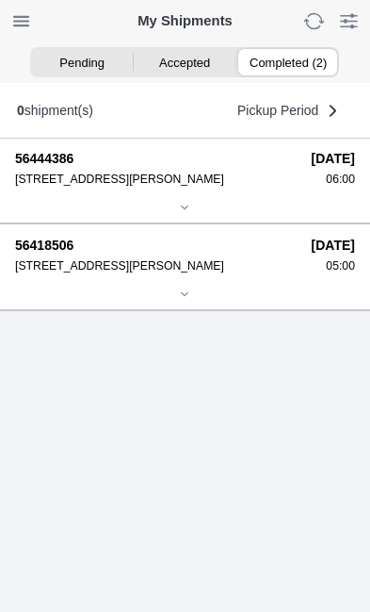
click at [312, 166] on strong "[DATE]" at bounding box center [333, 158] width 43 height 15
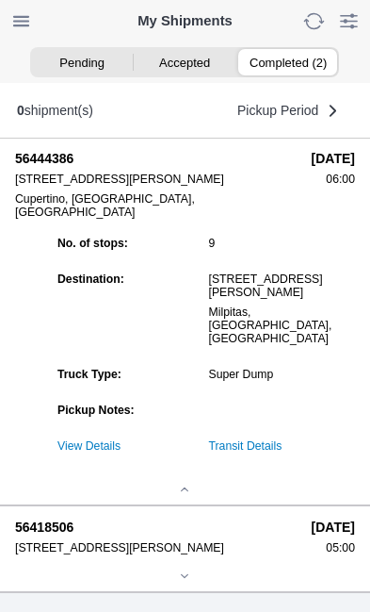
scroll to position [253, 0]
click at [283, 439] on link "Transit Details" at bounding box center [246, 445] width 74 height 13
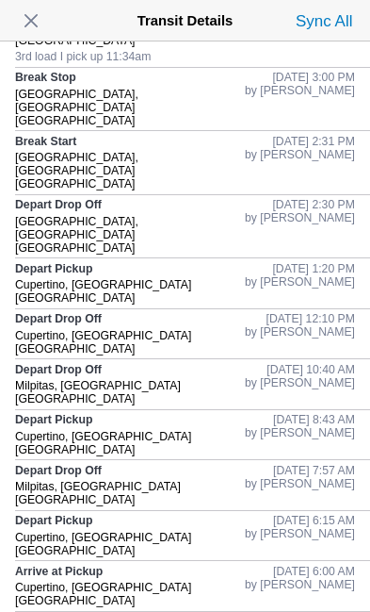
scroll to position [270, 0]
